Goal: Find specific page/section: Find specific page/section

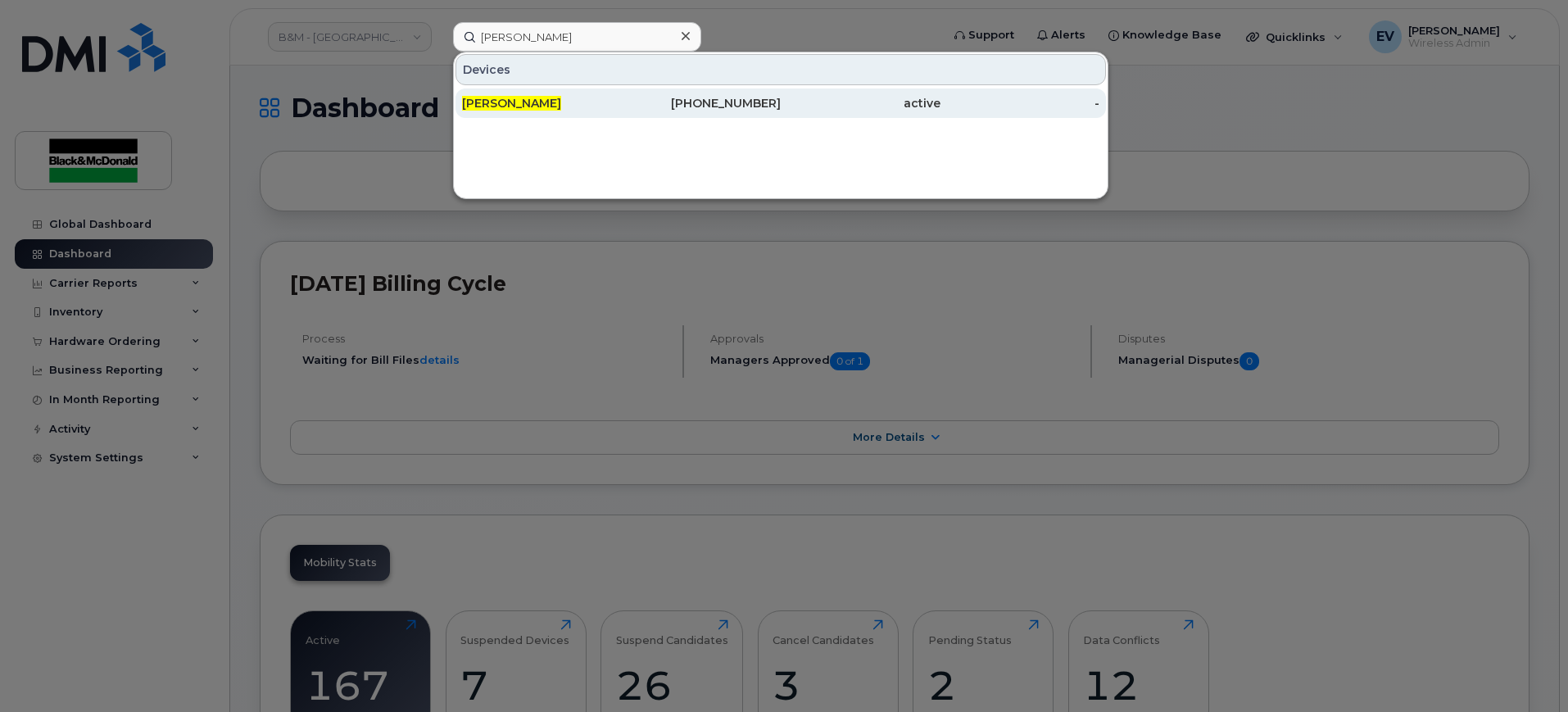
type input "[PERSON_NAME]"
click at [517, 101] on span "[PERSON_NAME]" at bounding box center [512, 102] width 99 height 15
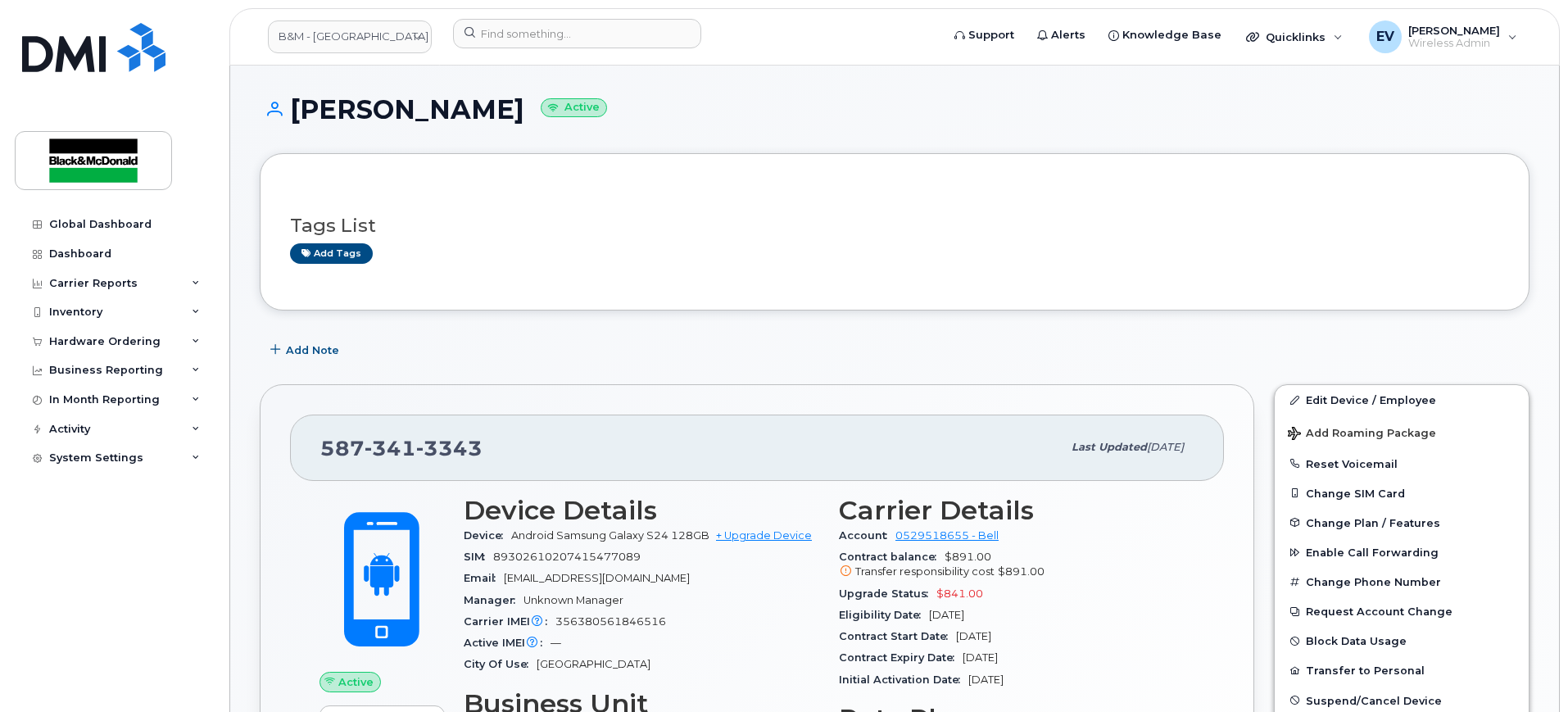
scroll to position [205, 0]
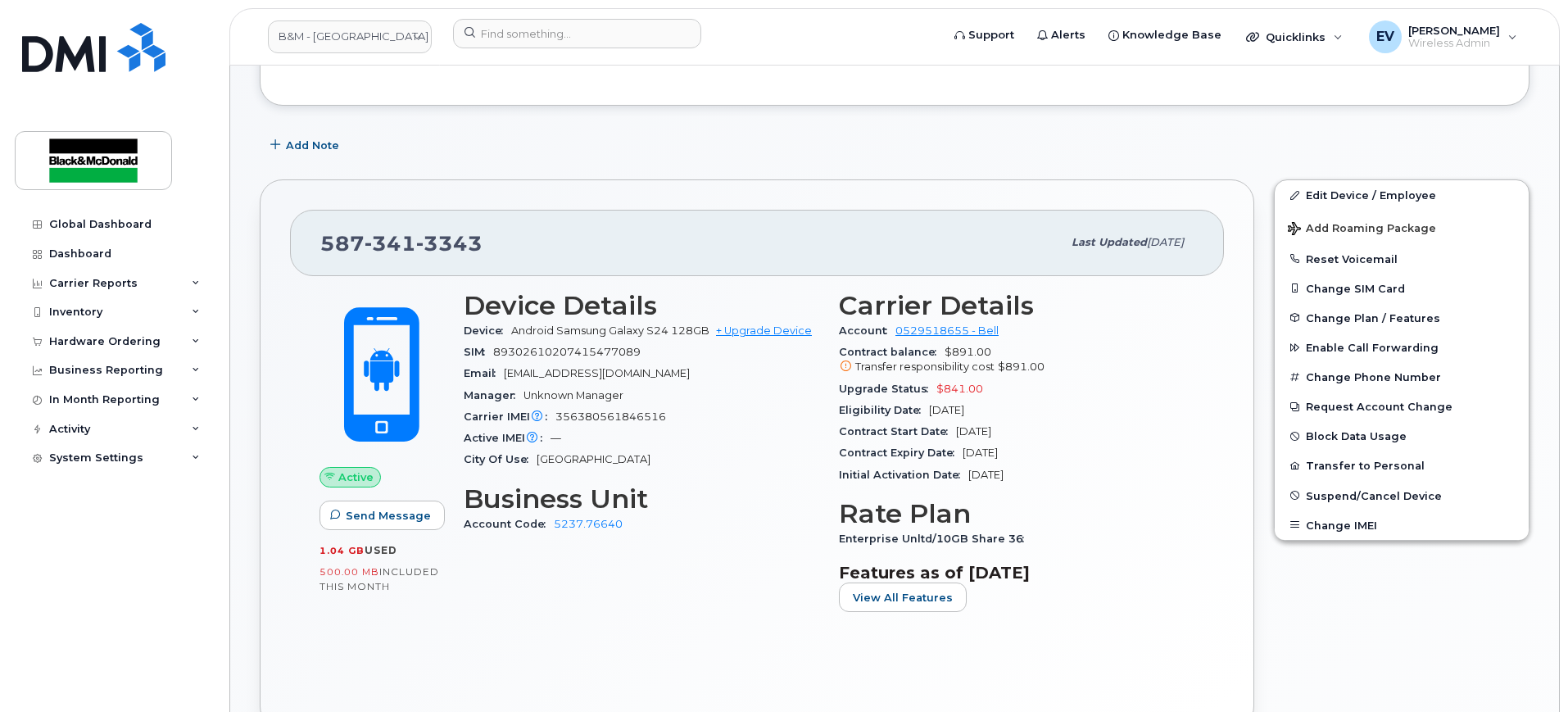
click at [1517, 692] on div "Edit Device / Employee Add Roaming Package Reset Voicemail Change SIM Card Chan…" at bounding box center [1401, 455] width 275 height 570
click at [346, 672] on div "Active Send Message 1.04 GB  used 500.00 MB  included this month Device Details…" at bounding box center [757, 488] width 934 height 423
drag, startPoint x: 681, startPoint y: 649, endPoint x: 627, endPoint y: 585, distance: 83.7
click at [678, 649] on div "Active Send Message 1.04 GB  used 500.00 MB  included this month Device Details…" at bounding box center [757, 488] width 934 height 423
